Goal: Navigation & Orientation: Find specific page/section

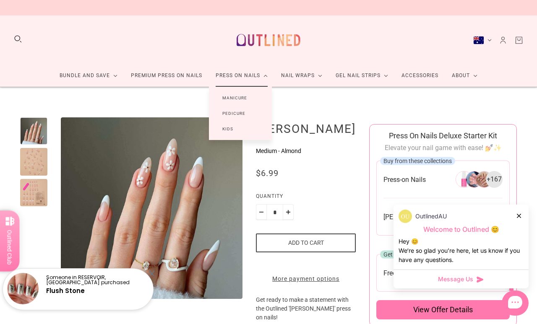
click at [249, 96] on link "Manicure" at bounding box center [235, 98] width 52 height 16
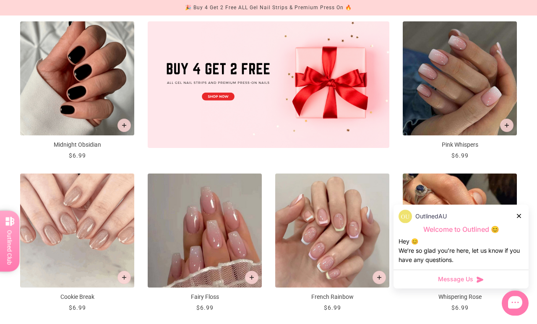
scroll to position [302, 0]
click at [520, 218] on icon at bounding box center [519, 216] width 4 height 4
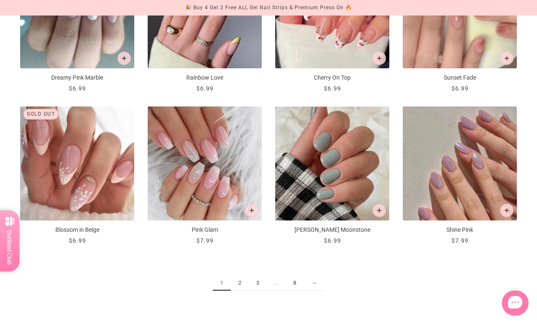
scroll to position [826, 0]
click at [240, 284] on link "2" at bounding box center [240, 283] width 18 height 16
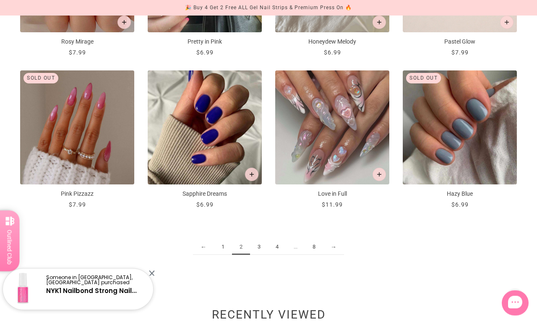
scroll to position [863, 0]
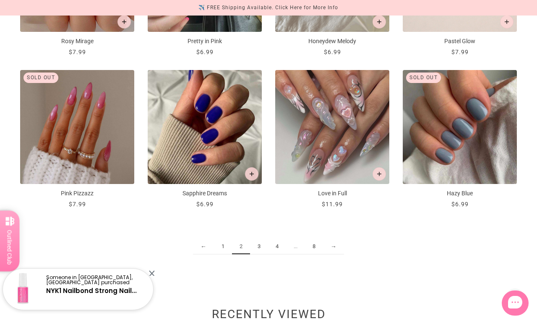
click at [260, 246] on link "3" at bounding box center [259, 247] width 18 height 16
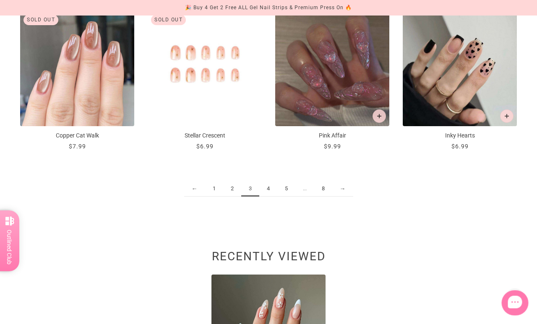
scroll to position [921, 8]
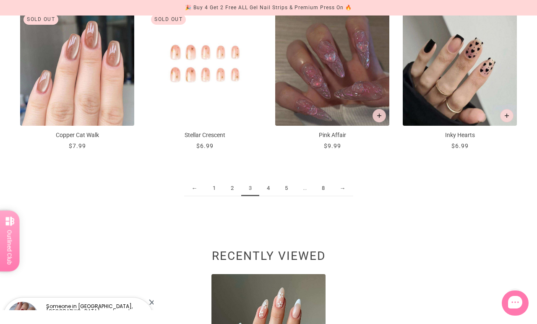
click at [265, 184] on link "4" at bounding box center [268, 189] width 18 height 16
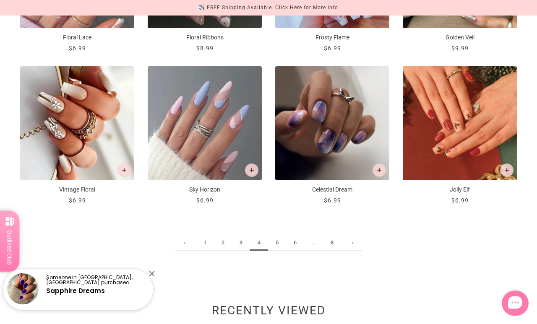
scroll to position [866, 0]
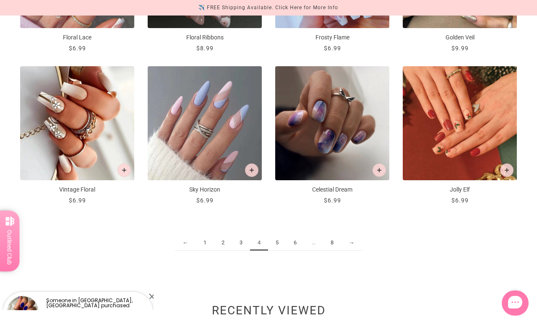
click at [273, 248] on link "5" at bounding box center [277, 243] width 18 height 16
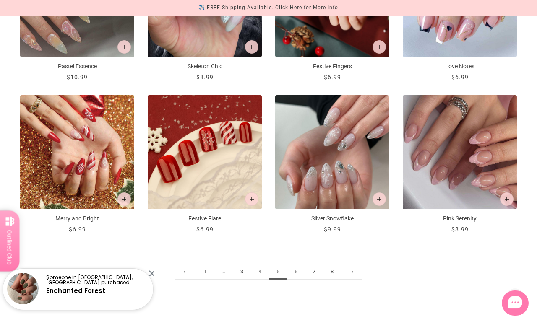
scroll to position [837, 0]
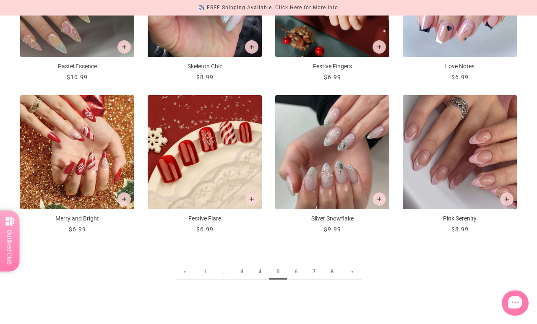
click at [312, 266] on link "7" at bounding box center [314, 272] width 18 height 16
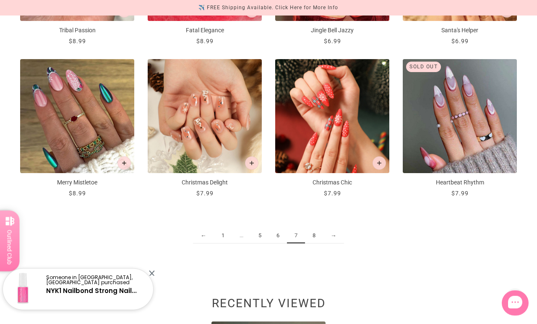
scroll to position [874, 0]
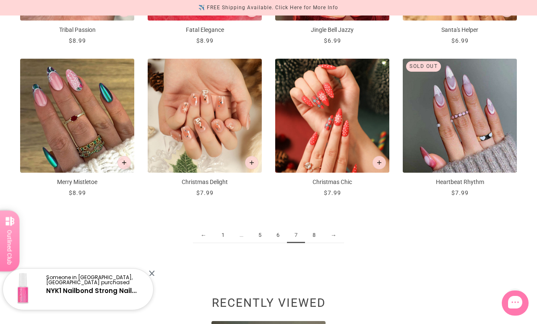
click at [270, 248] on div "← 1 ... 5 6 7 8 →" at bounding box center [268, 239] width 496 height 57
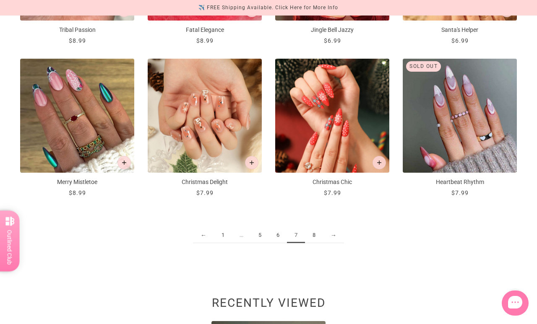
click at [285, 232] on link "6" at bounding box center [278, 236] width 18 height 16
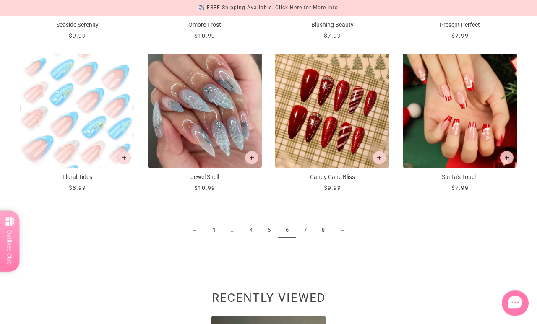
scroll to position [879, 0]
click at [325, 230] on link "8" at bounding box center [323, 231] width 18 height 16
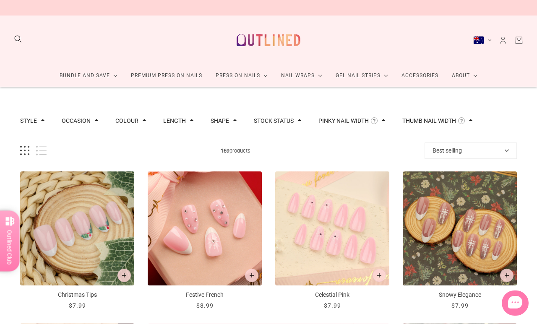
scroll to position [0, 15]
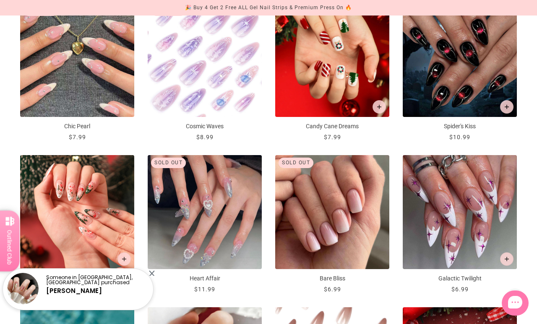
scroll to position [473, 0]
